Goal: Browse casually: Explore the website without a specific task or goal

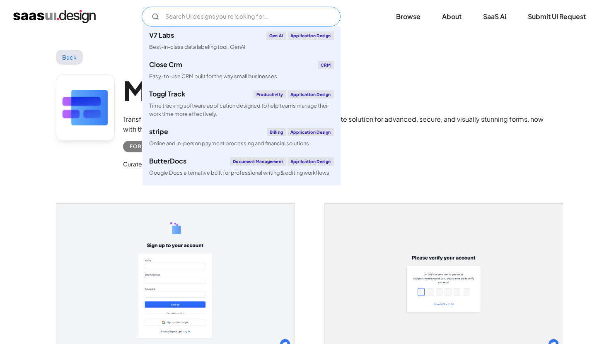
click at [234, 19] on input "Email Form" at bounding box center [241, 17] width 199 height 20
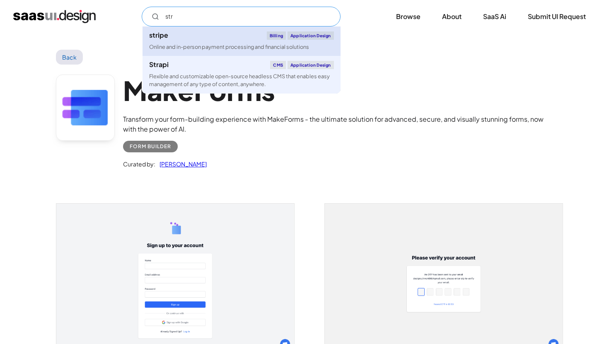
click at [192, 43] on div "Online and in-person payment processing and financial solutions" at bounding box center [229, 47] width 160 height 8
type input "str"
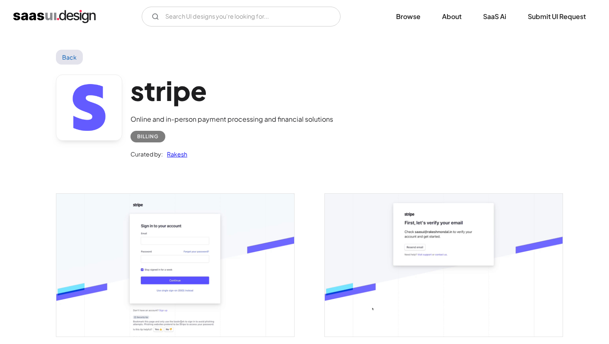
click at [69, 53] on link "Back" at bounding box center [69, 57] width 27 height 15
click at [68, 57] on link "Back" at bounding box center [69, 57] width 27 height 15
click at [55, 13] on img "home" at bounding box center [54, 16] width 82 height 13
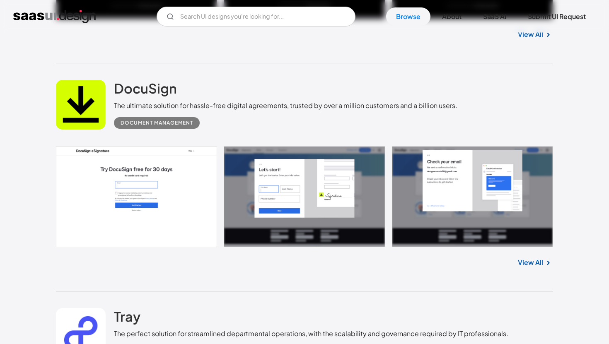
scroll to position [1142, 0]
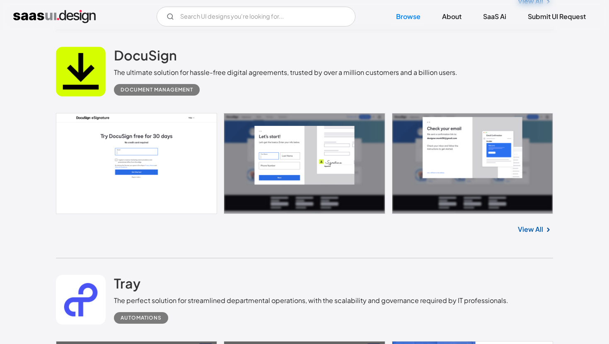
click at [529, 230] on link "View All" at bounding box center [530, 230] width 25 height 10
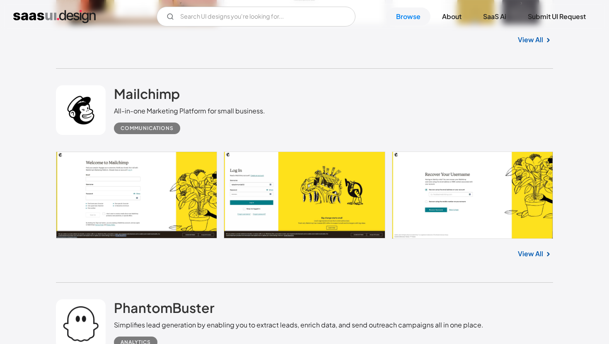
scroll to position [1793, 0]
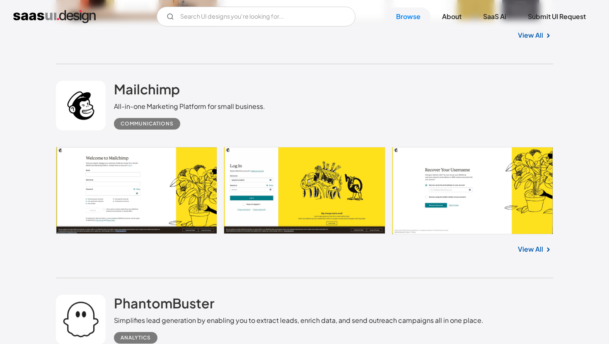
click at [540, 249] on link "View All" at bounding box center [530, 249] width 25 height 10
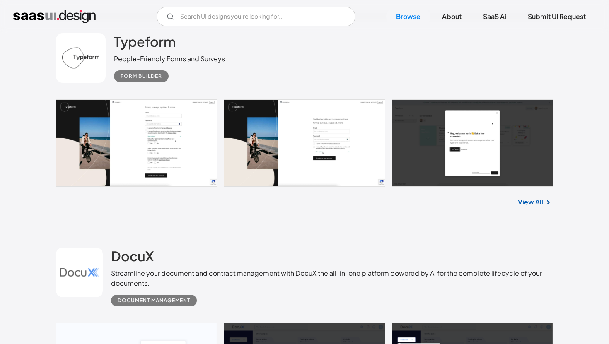
scroll to position [2499, 0]
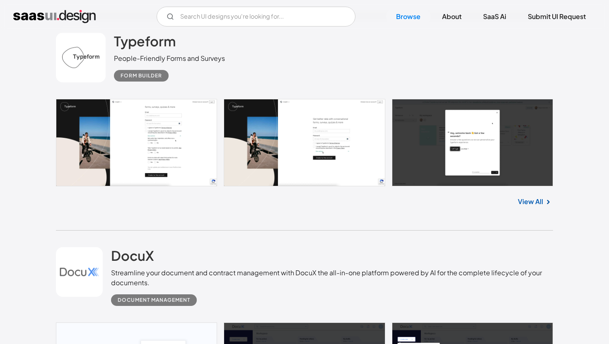
click at [530, 204] on link "View All" at bounding box center [530, 202] width 25 height 10
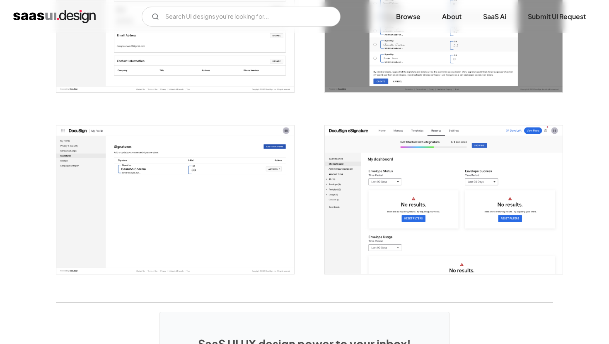
scroll to position [2072, 0]
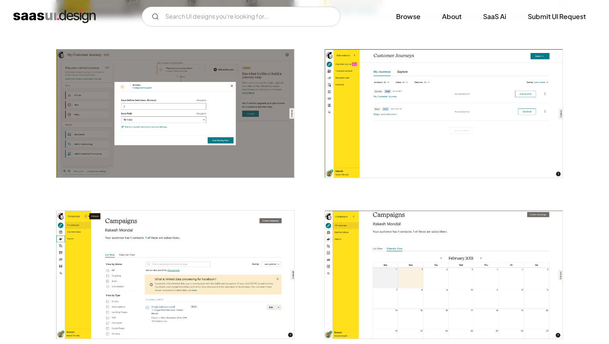
scroll to position [959, 0]
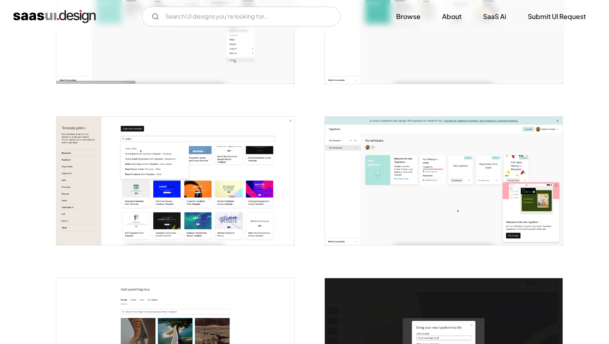
scroll to position [725, 0]
